Goal: Transaction & Acquisition: Purchase product/service

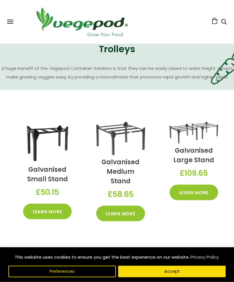
scroll to position [584, 0]
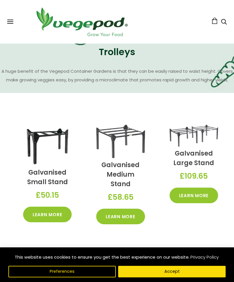
click at [225, 23] on icon "Search" at bounding box center [224, 21] width 6 height 7
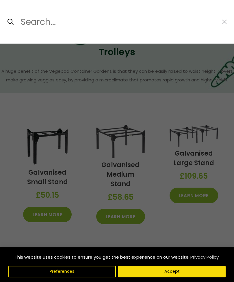
click at [56, 29] on input "Search..." at bounding box center [118, 22] width 196 height 14
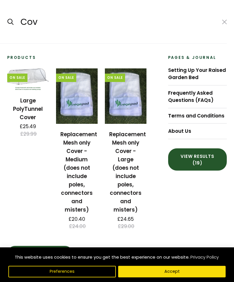
scroll to position [567, 0]
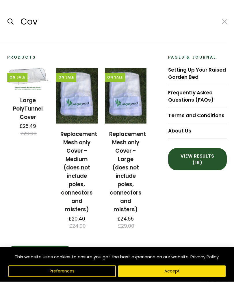
click at [46, 19] on input "Cov" at bounding box center [118, 22] width 196 height 14
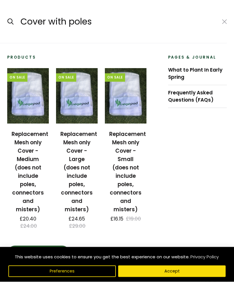
click at [7, 22] on input "submit" at bounding box center [7, 22] width 0 height 0
type input "Cover with poles*"
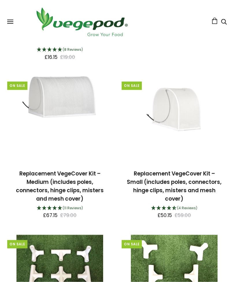
scroll to position [324, 0]
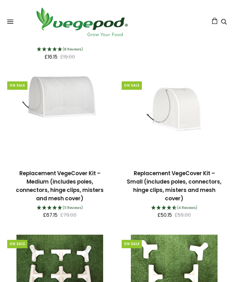
click at [69, 178] on link "Replacement VegeCover Kit – Medium (includes poles, connectors, hinge clips, mi…" at bounding box center [60, 186] width 88 height 33
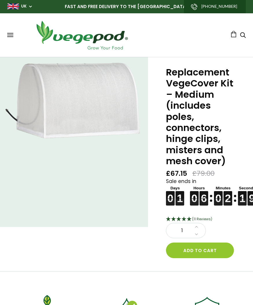
click at [207, 247] on button "Add to cart" at bounding box center [200, 250] width 68 height 16
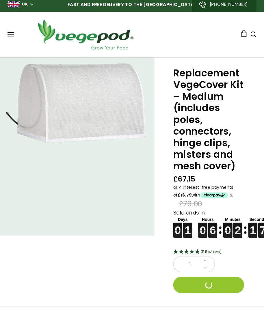
scroll to position [3, 0]
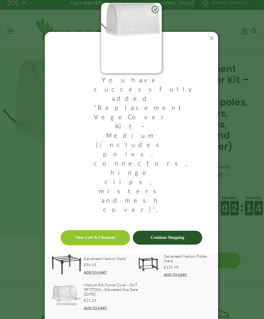
click at [95, 305] on link "ADD TO CART" at bounding box center [95, 307] width 23 height 4
click at [99, 305] on link "ADD TO CART" at bounding box center [95, 307] width 23 height 4
click at [95, 305] on link "ADD TO CART" at bounding box center [95, 320] width 23 height 4
click at [211, 43] on icon at bounding box center [211, 38] width 9 height 9
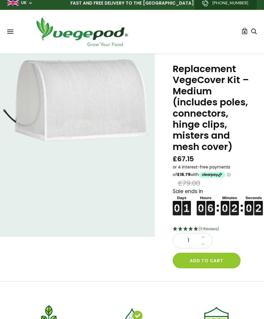
scroll to position [0, 0]
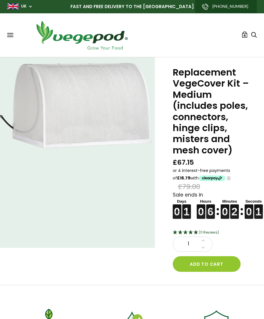
click at [242, 34] on link "4" at bounding box center [245, 34] width 6 height 6
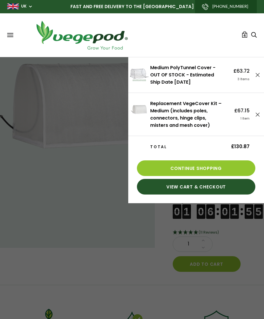
click at [240, 74] on span "£63.72" at bounding box center [242, 70] width 16 height 7
click at [204, 73] on link "Medium PolyTunnel Cover - OUT OF STOCK - Estimated Ship Date [DATE]" at bounding box center [182, 74] width 65 height 21
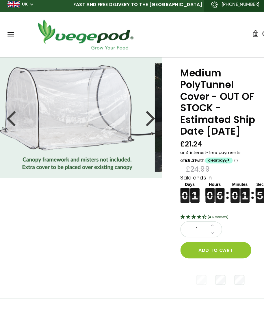
scroll to position [3, 0]
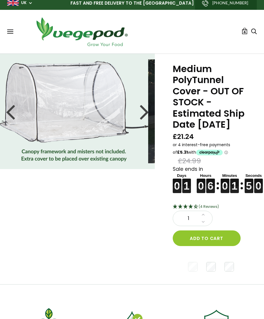
click at [211, 246] on button "Add to cart" at bounding box center [207, 238] width 68 height 16
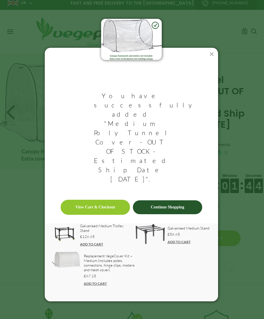
click at [214, 59] on icon at bounding box center [211, 53] width 9 height 9
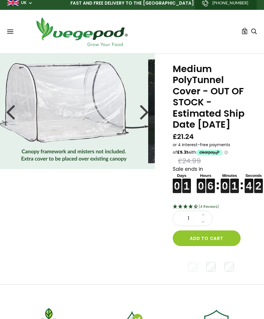
click at [245, 28] on link "5" at bounding box center [245, 31] width 6 height 6
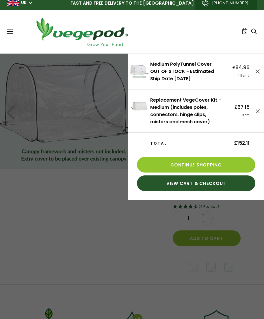
click at [253, 70] on div at bounding box center [257, 71] width 14 height 36
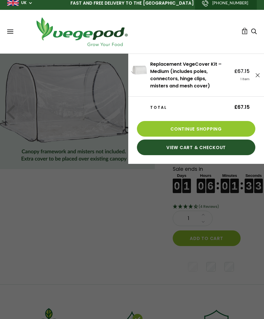
click at [77, 122] on div at bounding box center [132, 159] width 264 height 319
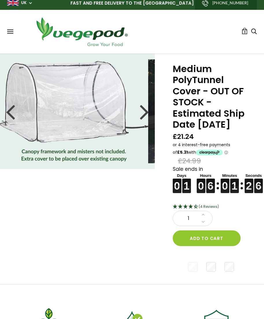
click at [213, 246] on button "Add to cart" at bounding box center [207, 238] width 68 height 16
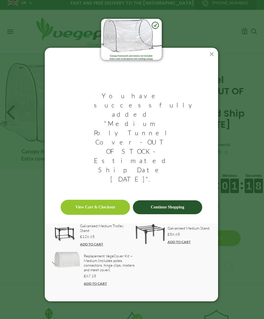
click at [246, 31] on div "You have successfully added "Medium PolyTunnel Cover - OUT OF STOCK - Estimated…" at bounding box center [132, 159] width 264 height 319
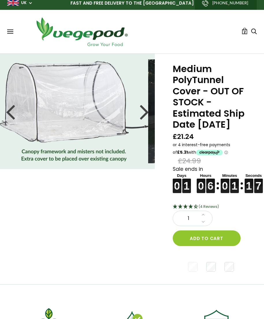
click at [246, 32] on span "2" at bounding box center [245, 31] width 2 height 5
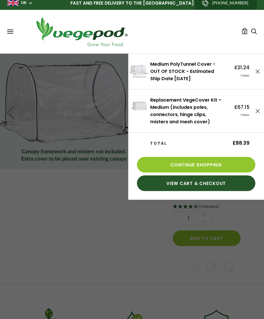
click at [199, 183] on link "View Cart & Checkout" at bounding box center [196, 183] width 119 height 16
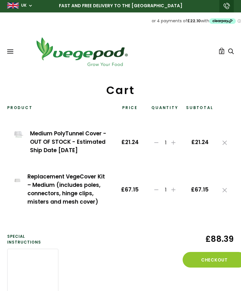
click at [217, 258] on button "Checkout" at bounding box center [215, 260] width 64 height 16
